Goal: Check status: Check status

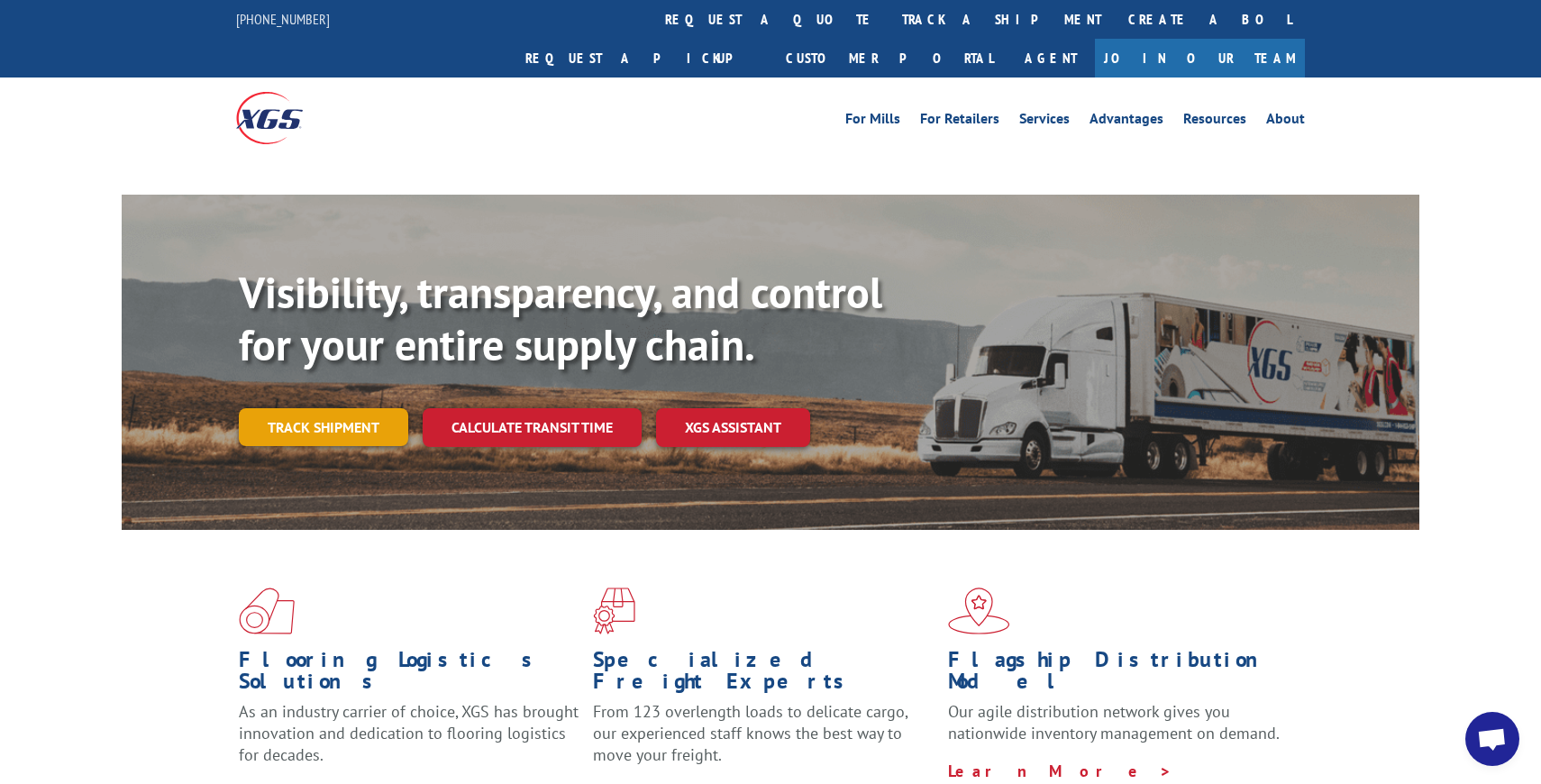
click at [356, 409] on link "Track shipment" at bounding box center [324, 427] width 170 height 38
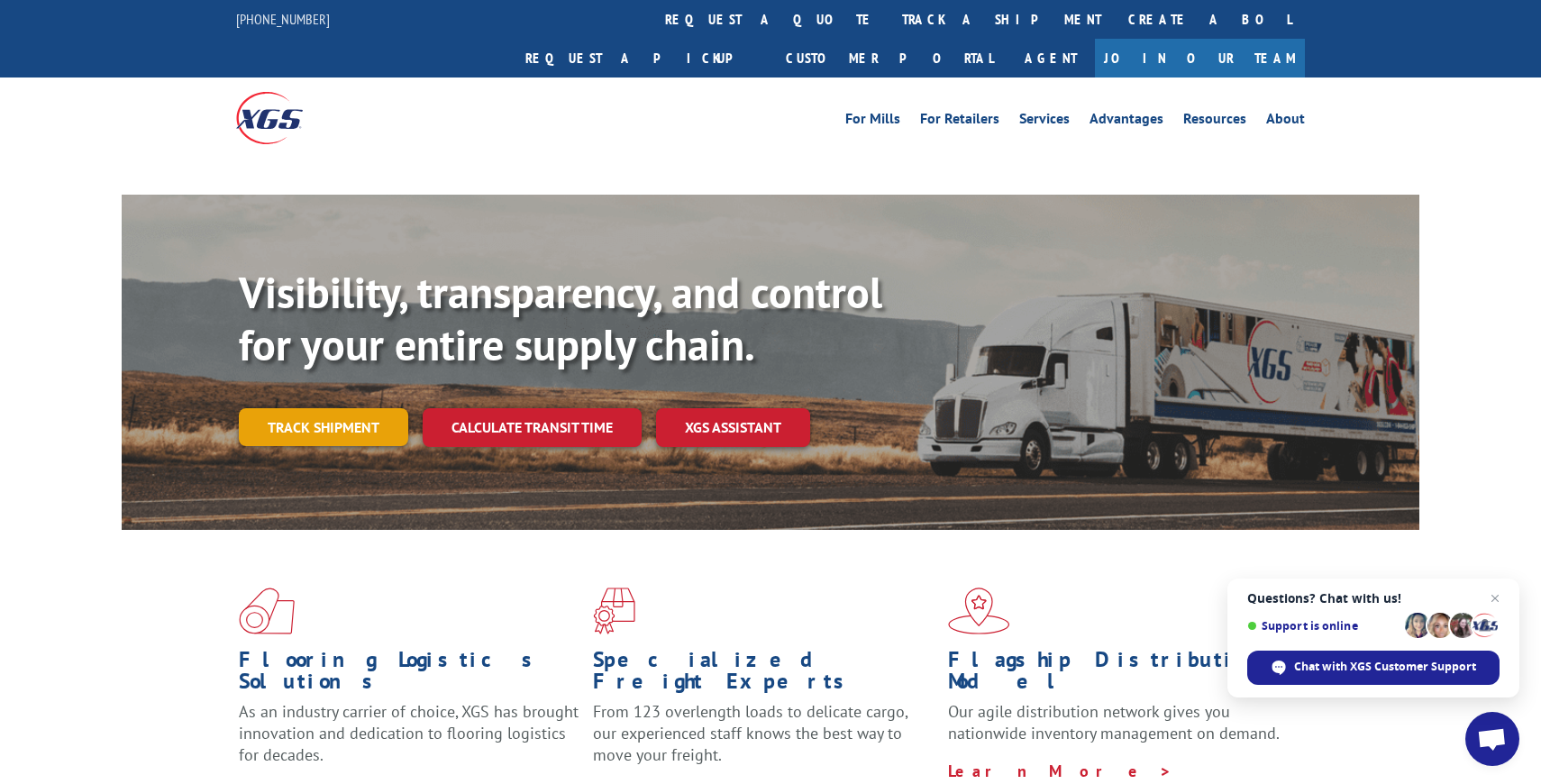
click at [260, 409] on link "Track shipment" at bounding box center [324, 427] width 170 height 38
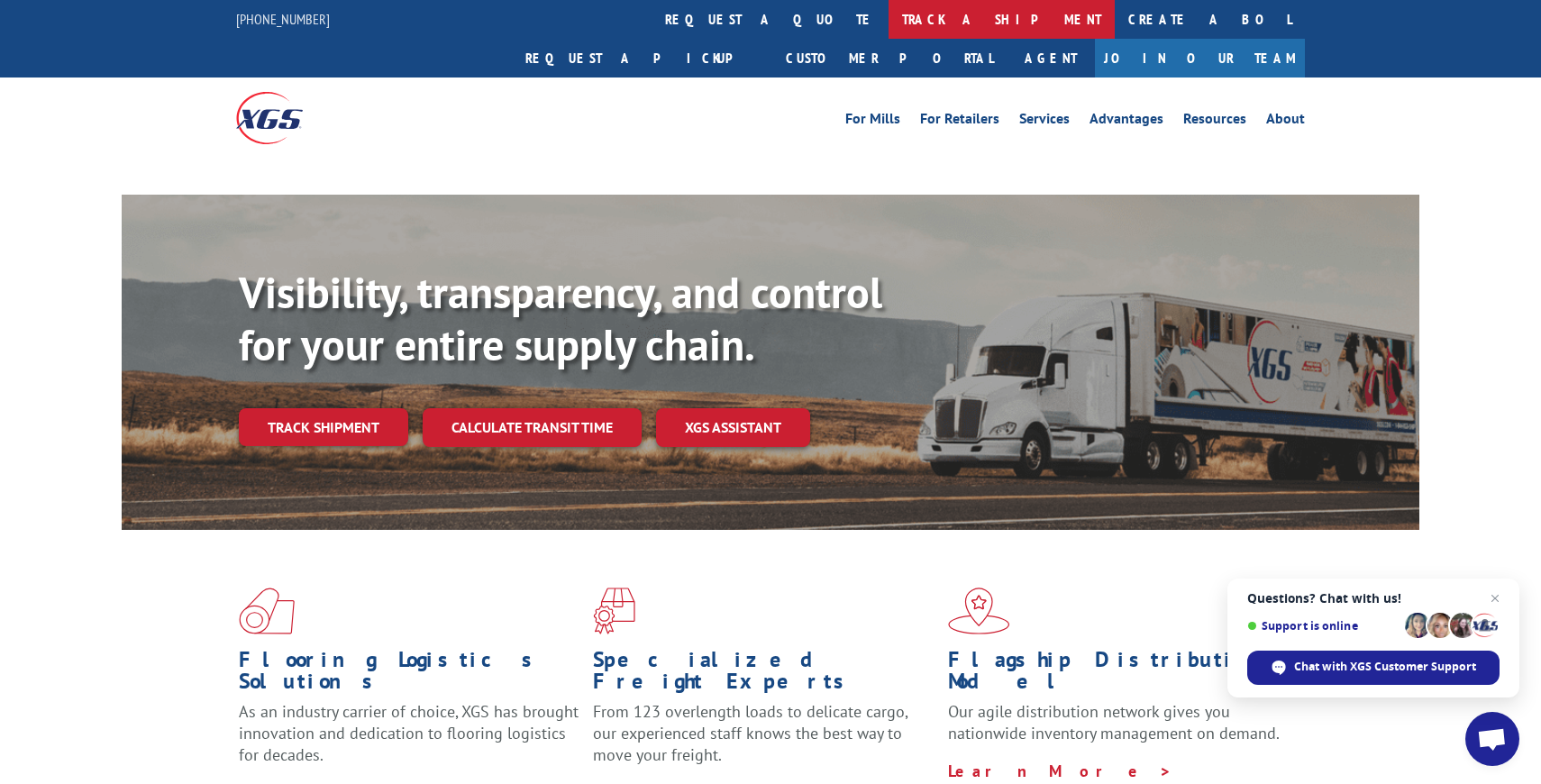
click at [889, 18] on link "track a shipment" at bounding box center [1002, 19] width 226 height 39
click at [889, 16] on link "track a shipment" at bounding box center [1002, 19] width 226 height 39
click at [889, 28] on link "track a shipment" at bounding box center [1002, 19] width 226 height 39
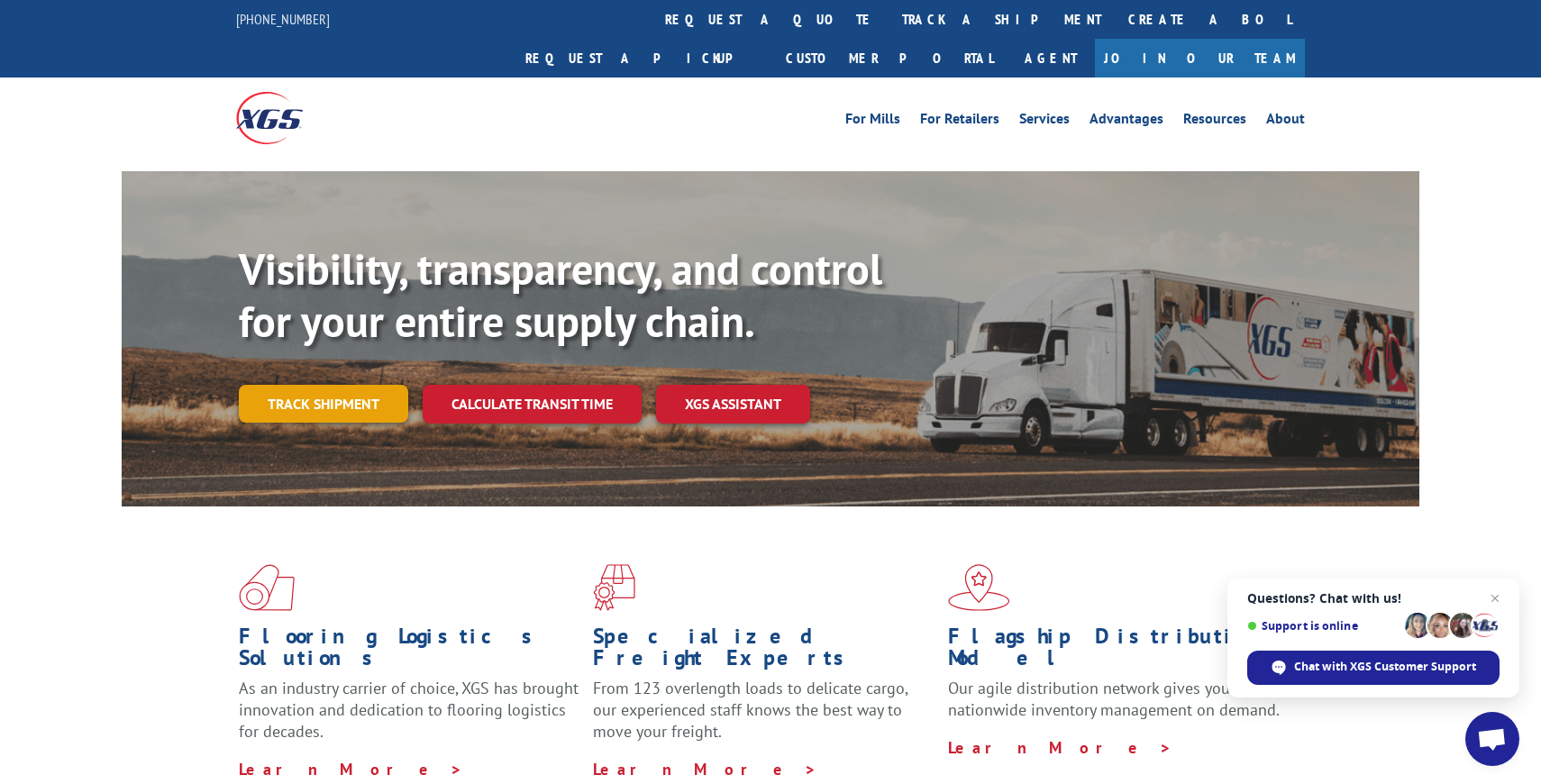
click at [359, 385] on link "Track shipment" at bounding box center [324, 404] width 170 height 38
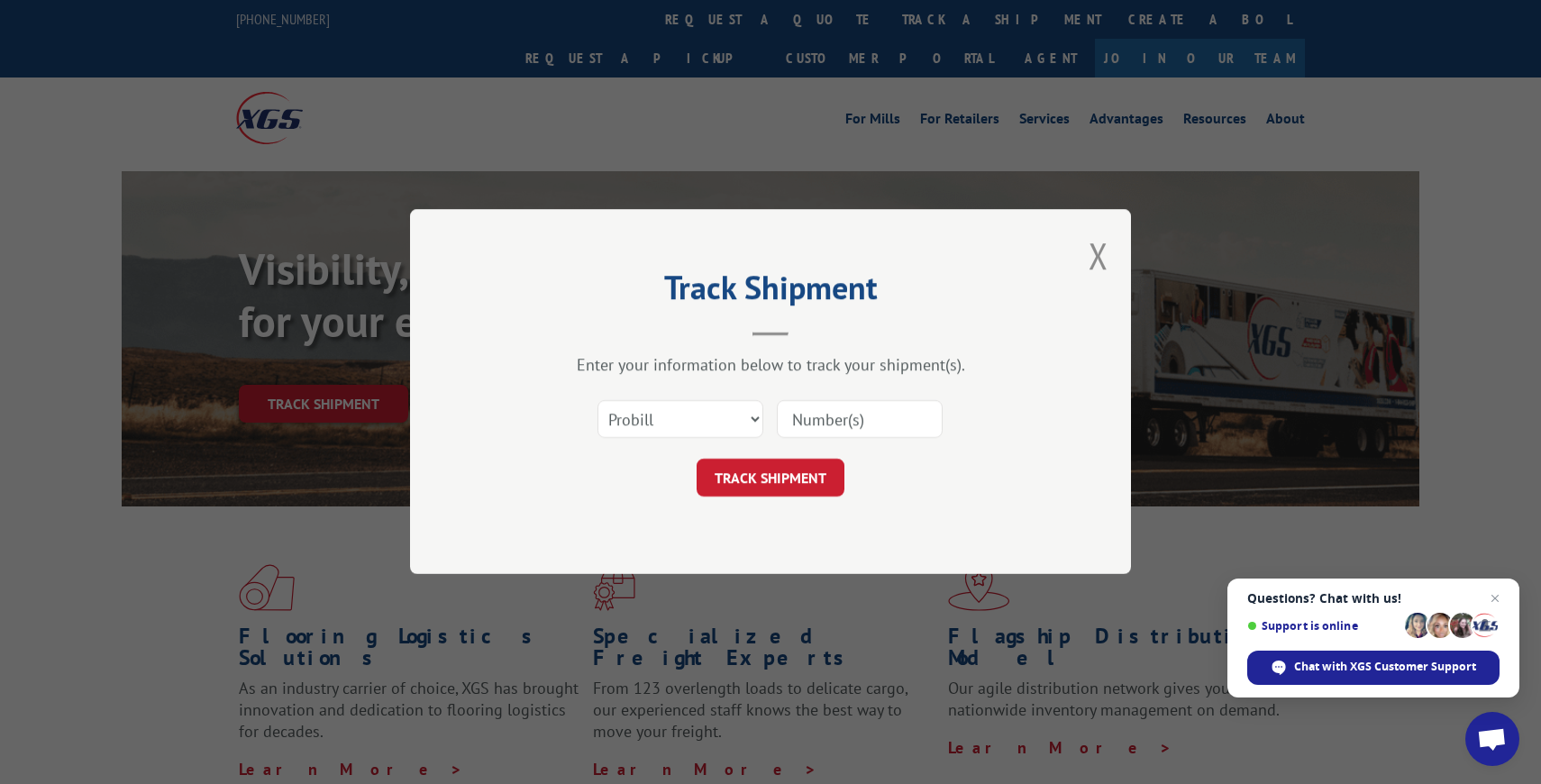
click at [842, 419] on input at bounding box center [860, 420] width 166 height 38
paste input "17496779"
type input "17496779"
click at [782, 474] on button "TRACK SHIPMENT" at bounding box center [770, 478] width 148 height 38
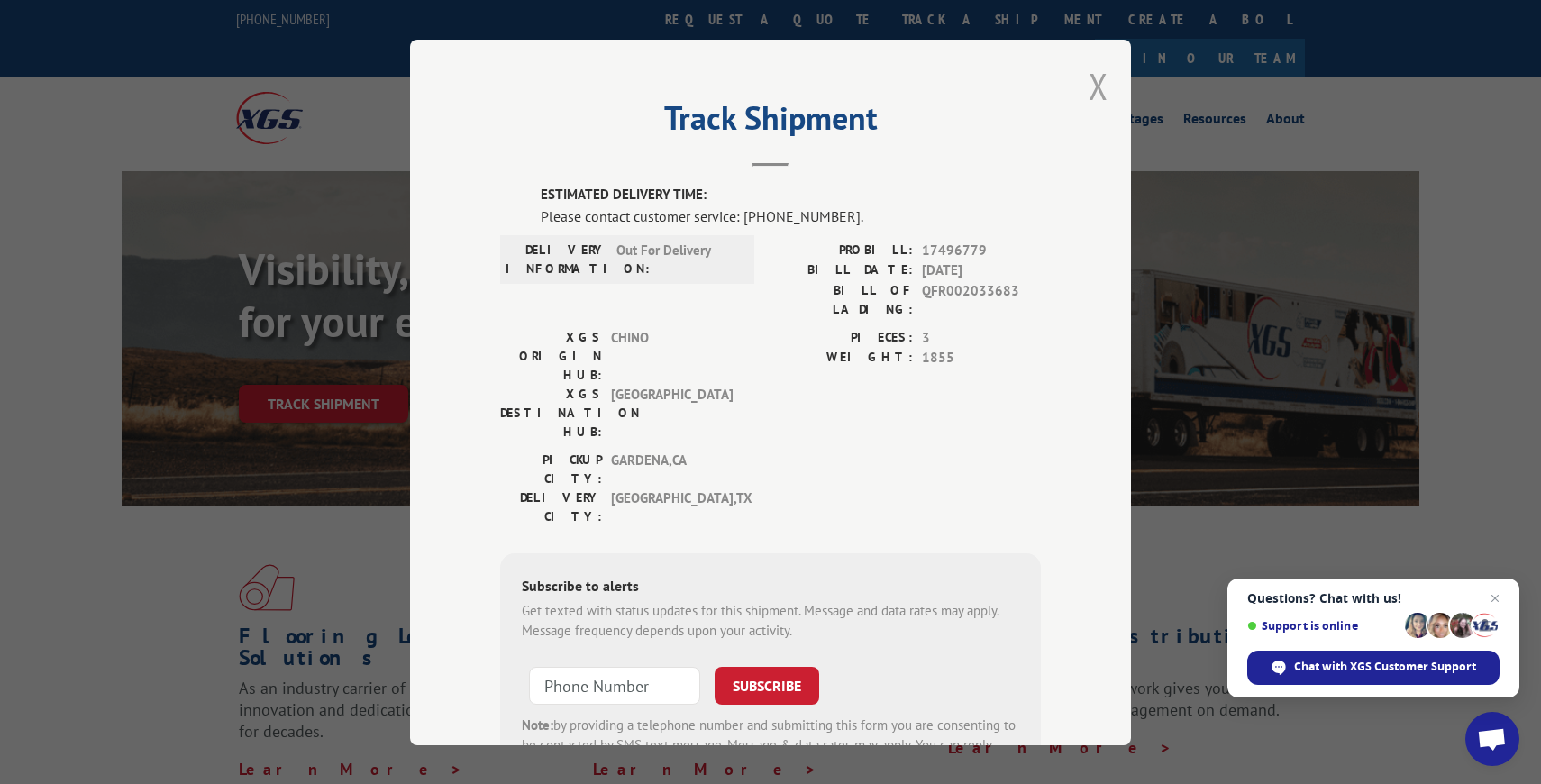
click at [1100, 85] on button "Close modal" at bounding box center [1098, 86] width 20 height 48
